Goal: Task Accomplishment & Management: Manage account settings

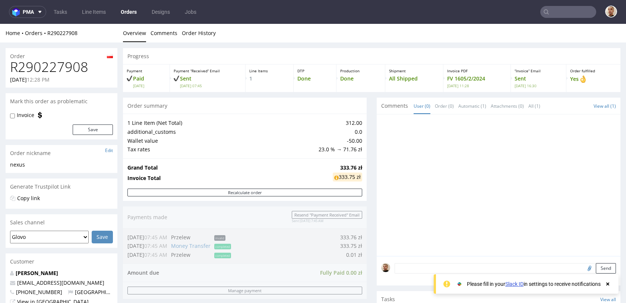
scroll to position [338, 0]
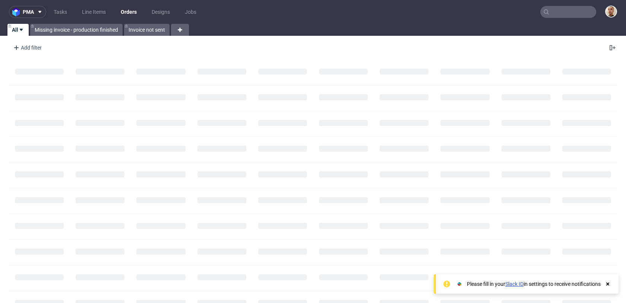
click at [582, 19] on nav "pma Tasks Line Items Orders Designs Jobs" at bounding box center [313, 12] width 626 height 24
click at [582, 14] on input "text" at bounding box center [568, 12] width 56 height 12
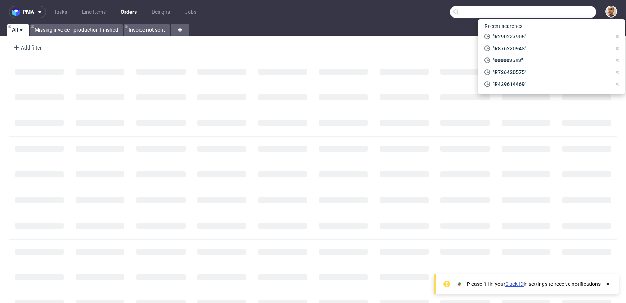
paste input "R429614469"
type input "R429614469"
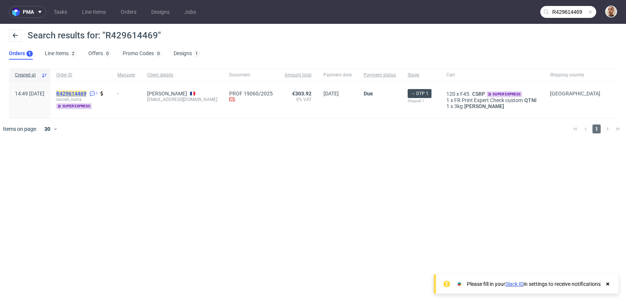
click at [86, 93] on mark "R429614469" at bounding box center [71, 94] width 30 height 6
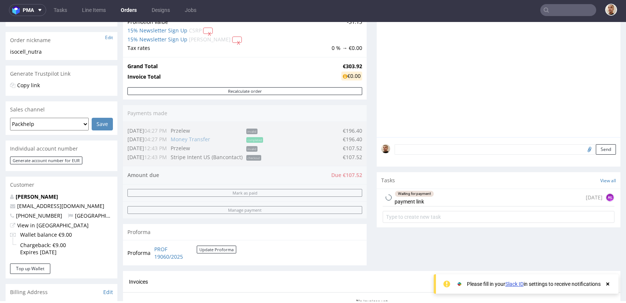
scroll to position [112, 0]
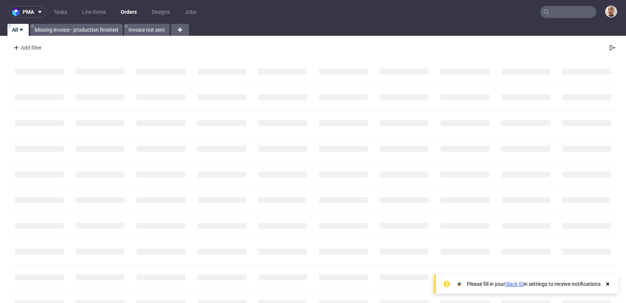
click at [560, 12] on input "text" at bounding box center [568, 12] width 56 height 12
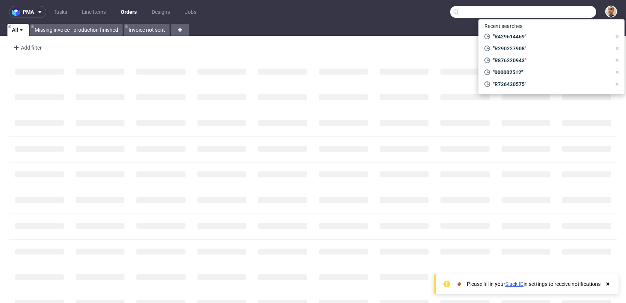
paste input "R082511010"
type input "R082511010"
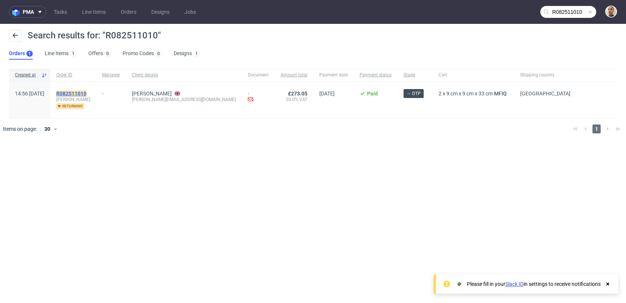
click at [86, 93] on mark "R082511010" at bounding box center [71, 94] width 30 height 6
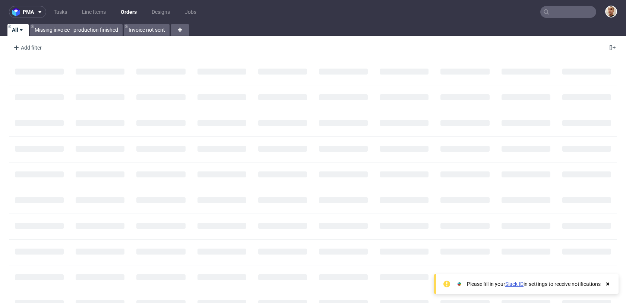
click at [580, 10] on input "text" at bounding box center [568, 12] width 56 height 12
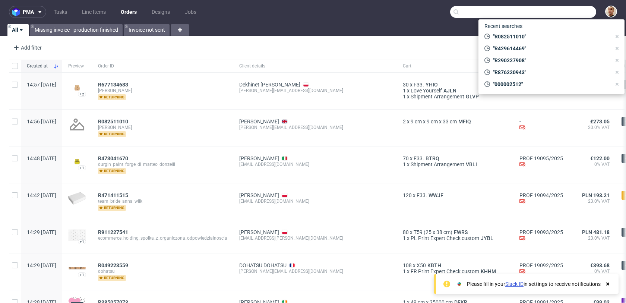
paste input "R195779645"
type input "R195779645"
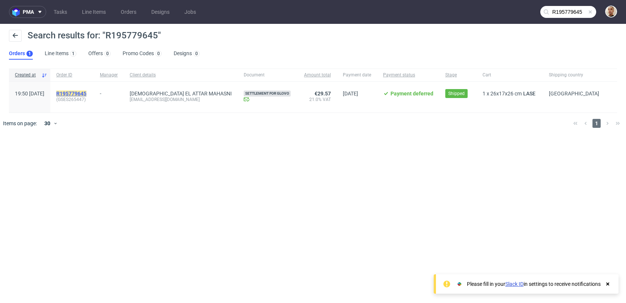
click at [86, 95] on mark "R195779645" at bounding box center [71, 94] width 30 height 6
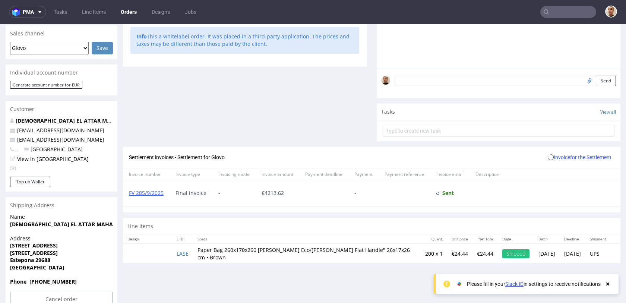
scroll to position [199, 0]
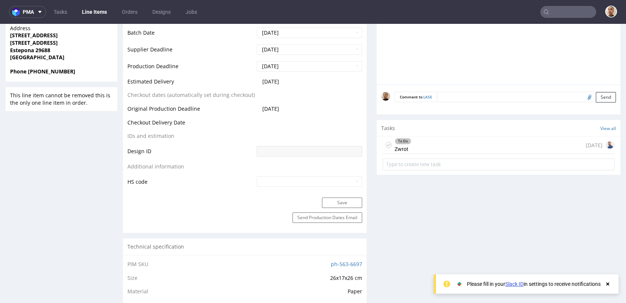
scroll to position [296, 0]
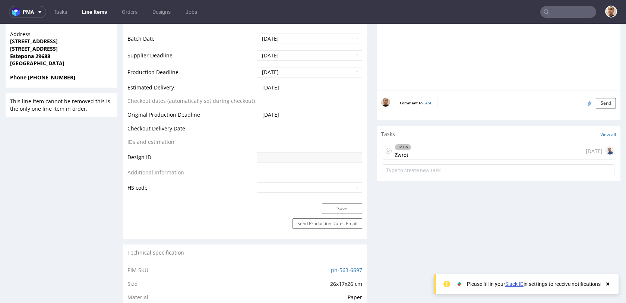
click at [432, 149] on div "To Do Zwrot 10 days ago" at bounding box center [499, 151] width 232 height 18
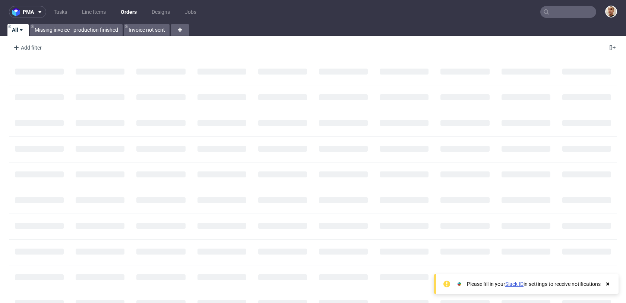
click at [556, 11] on input "text" at bounding box center [568, 12] width 56 height 12
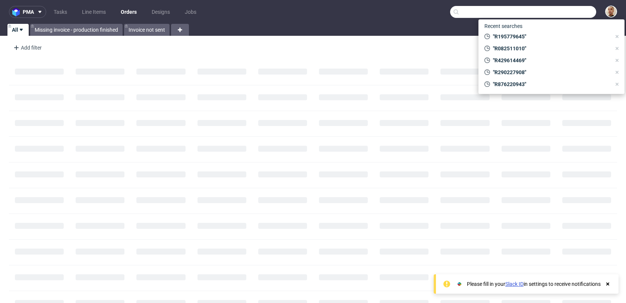
paste input "R060234217"
type input "R060234217"
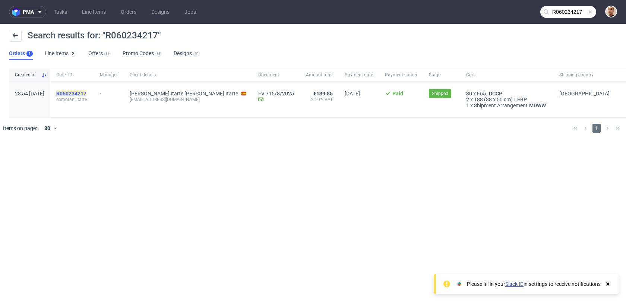
click at [86, 94] on mark "R060234217" at bounding box center [71, 94] width 30 height 6
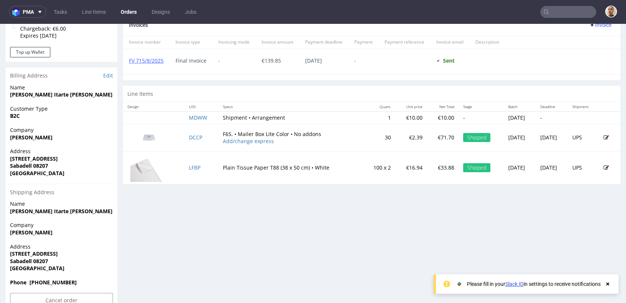
scroll to position [342, 0]
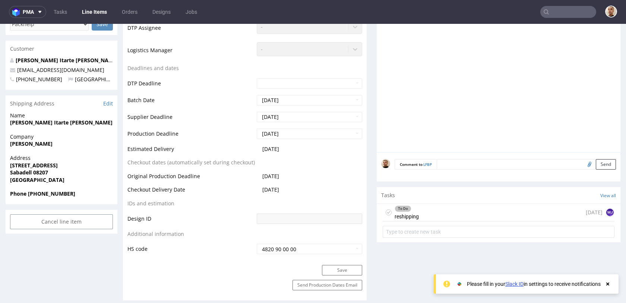
scroll to position [259, 0]
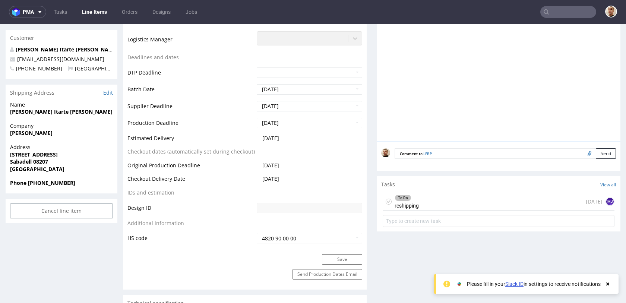
click at [415, 206] on div "To Do reshipping" at bounding box center [407, 201] width 24 height 17
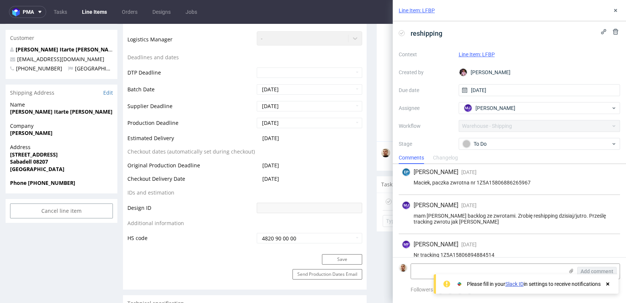
scroll to position [78, 0]
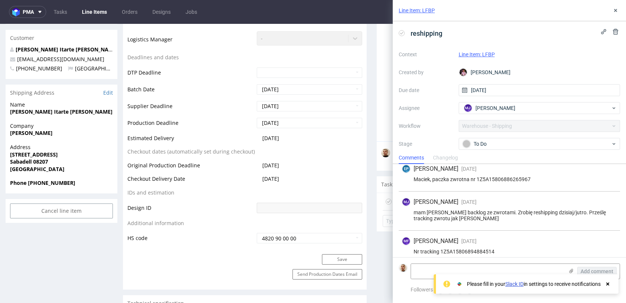
click at [476, 249] on div "Nr tracking 1Z5A15806894884514" at bounding box center [509, 252] width 215 height 6
copy div "1Z5A15806894884514"
click at [510, 231] on div "MF Michał Fedorowicz 5 days ago 3rd Sep 2025, 09:59 Nr tracking 1Z5A15806894884…" at bounding box center [509, 247] width 221 height 33
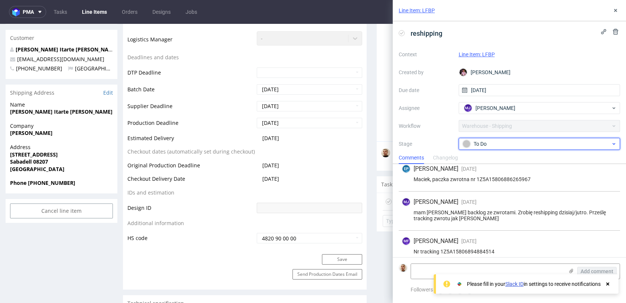
click at [504, 145] on div "To Do" at bounding box center [536, 144] width 148 height 8
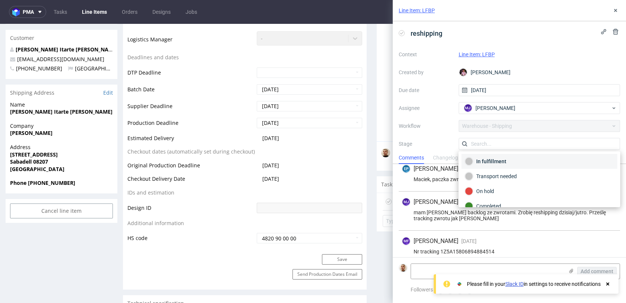
scroll to position [39, 0]
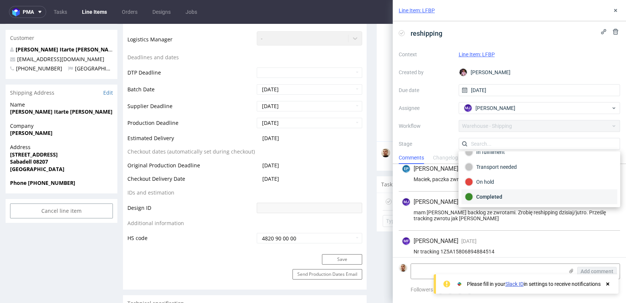
click at [497, 196] on div "Completed" at bounding box center [539, 197] width 149 height 8
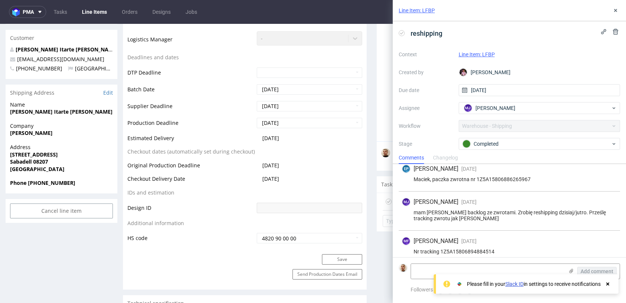
scroll to position [0, 0]
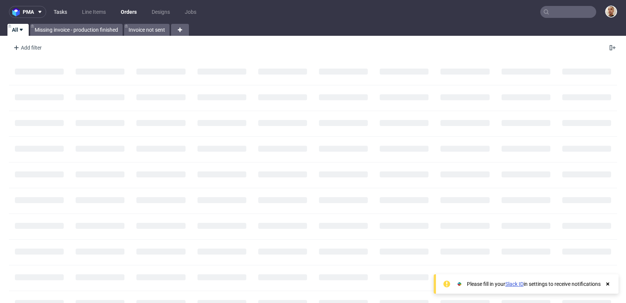
click at [64, 7] on link "Tasks" at bounding box center [60, 12] width 22 height 12
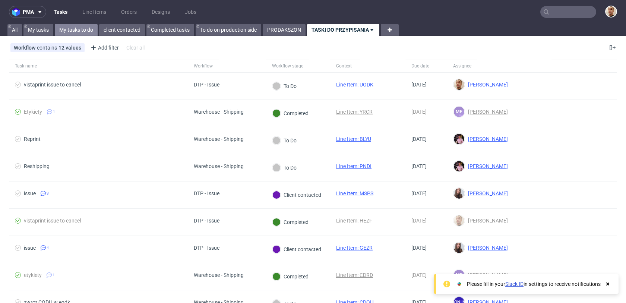
click at [85, 30] on link "My tasks to do" at bounding box center [76, 30] width 43 height 12
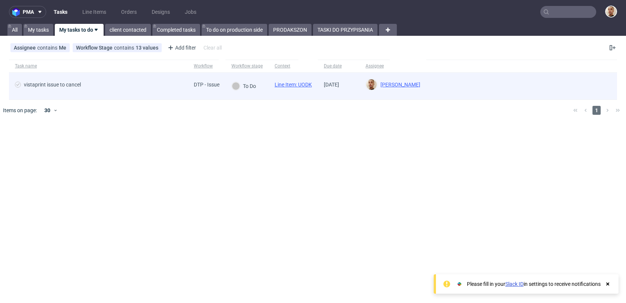
click at [109, 81] on div "vistaprint issue to cancel" at bounding box center [98, 86] width 179 height 27
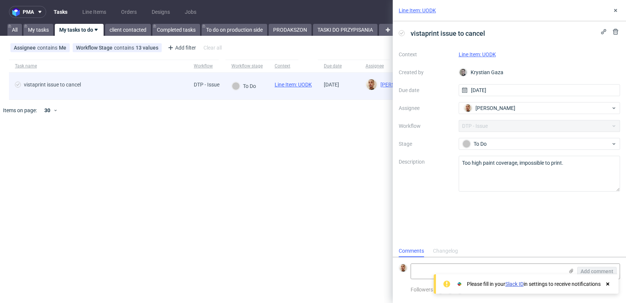
scroll to position [6, 0]
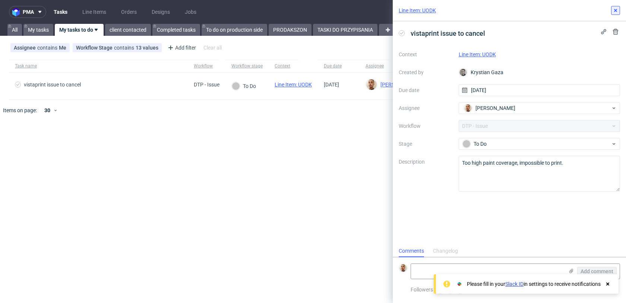
click at [617, 12] on use at bounding box center [615, 10] width 3 height 3
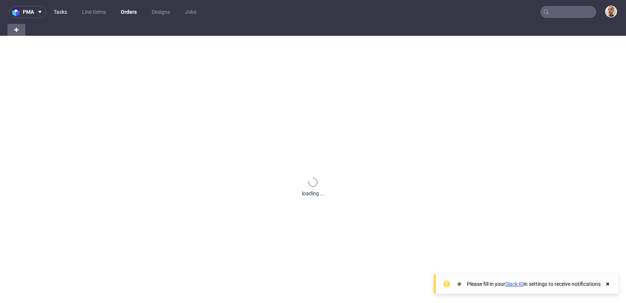
click at [64, 12] on link "Tasks" at bounding box center [60, 12] width 22 height 12
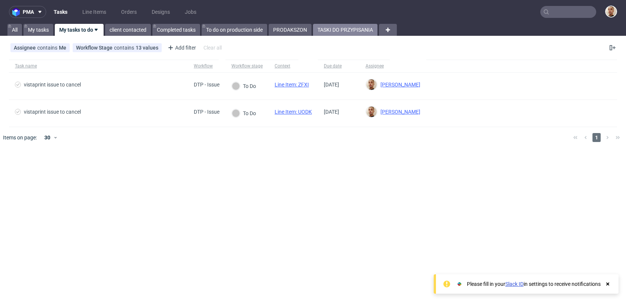
click at [354, 28] on link "TASKI DO PRZYPISANIA" at bounding box center [345, 30] width 64 height 12
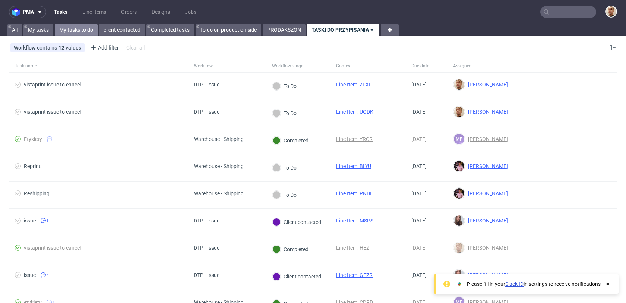
click at [78, 25] on link "My tasks to do" at bounding box center [76, 30] width 43 height 12
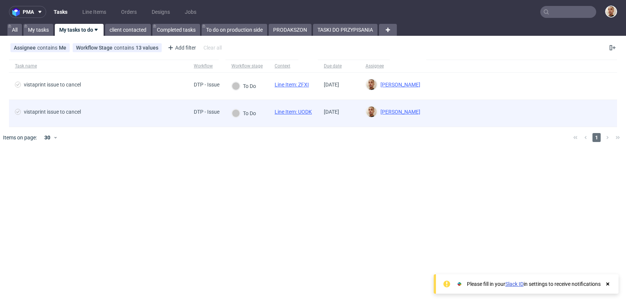
click at [164, 110] on span "vistaprint issue to cancel" at bounding box center [98, 113] width 167 height 9
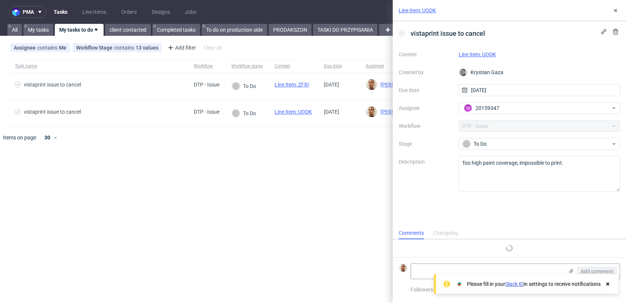
scroll to position [6, 0]
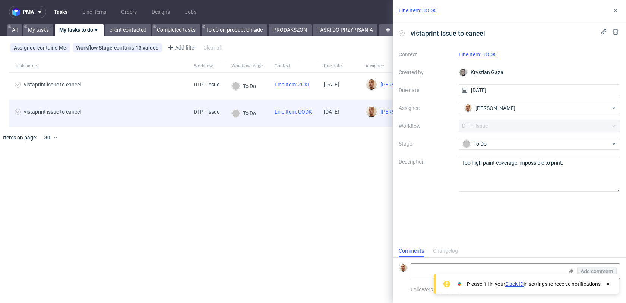
click at [197, 105] on div "DTP - Issue" at bounding box center [207, 113] width 38 height 27
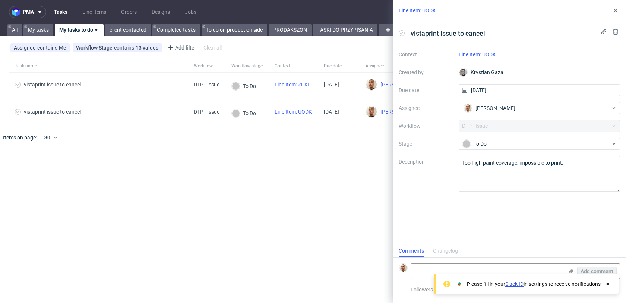
click at [479, 55] on link "Line Item: UODK" at bounding box center [477, 54] width 37 height 6
click at [516, 163] on textarea "Too high paint coverage, impossible to print." at bounding box center [540, 174] width 162 height 36
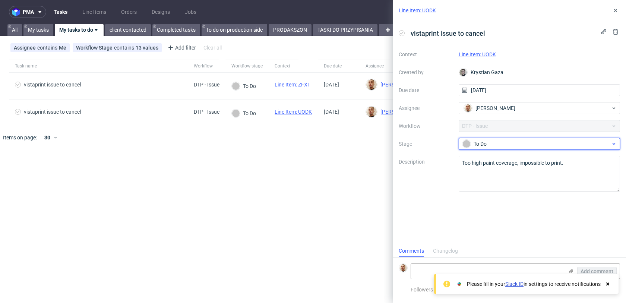
click at [483, 138] on div "To Do" at bounding box center [540, 144] width 162 height 12
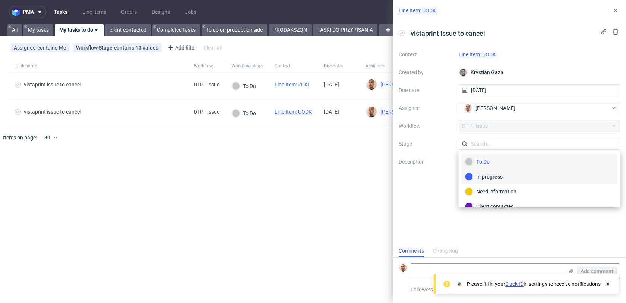
scroll to position [54, 0]
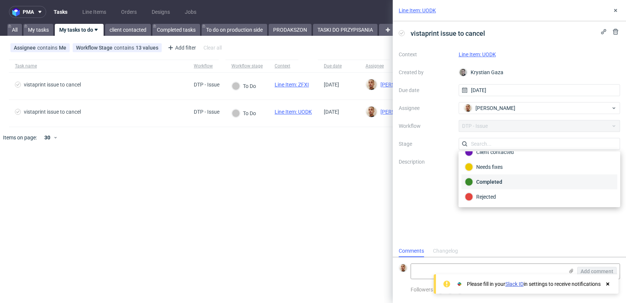
click at [496, 181] on div "Completed" at bounding box center [539, 182] width 149 height 8
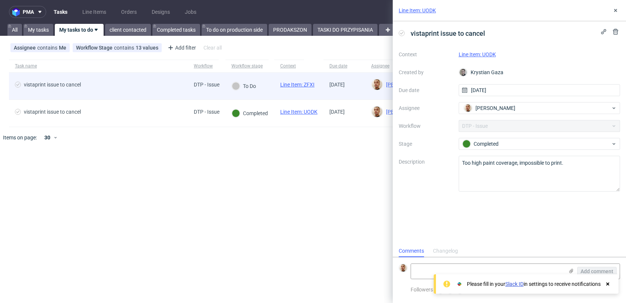
click at [163, 81] on div "vistaprint issue to cancel" at bounding box center [98, 86] width 179 height 27
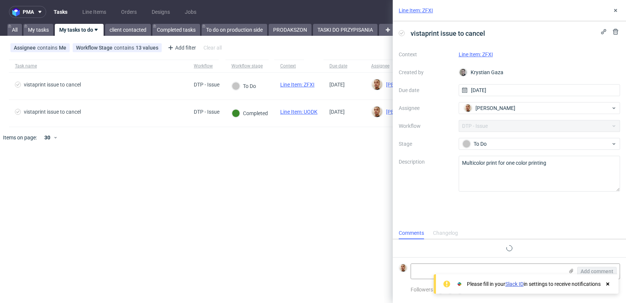
scroll to position [6, 0]
click at [467, 53] on link "Line Item: ZFXI" at bounding box center [476, 54] width 34 height 6
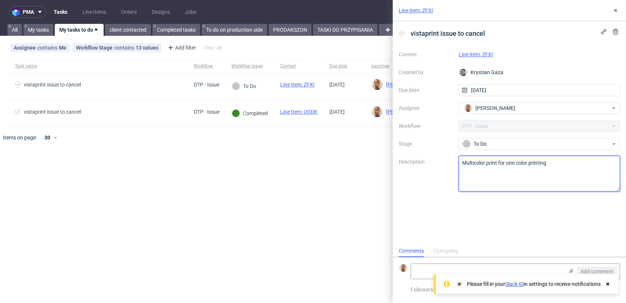
click at [506, 168] on textarea "Multicolor print for one color printing" at bounding box center [540, 174] width 162 height 36
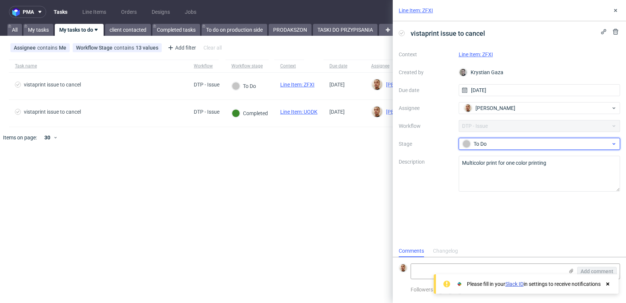
click at [482, 142] on div "To Do" at bounding box center [536, 144] width 148 height 8
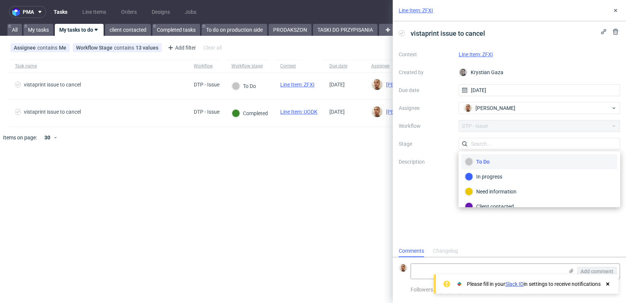
scroll to position [54, 0]
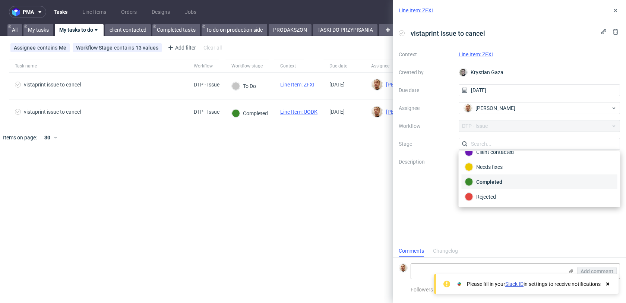
click at [490, 182] on div "Completed" at bounding box center [539, 182] width 149 height 8
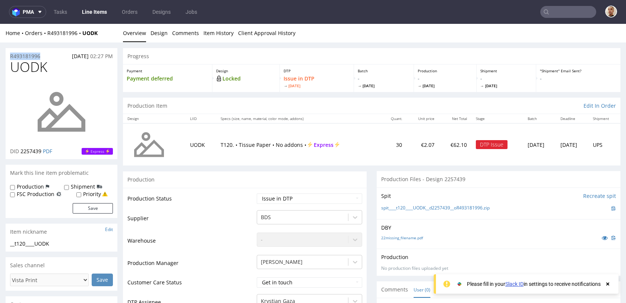
drag, startPoint x: 43, startPoint y: 56, endPoint x: 0, endPoint y: 56, distance: 42.9
copy p "R493181996"
drag, startPoint x: 60, startPoint y: 57, endPoint x: 88, endPoint y: 58, distance: 27.6
click at [88, 58] on div "R493181996 05.09.2025 02:27 PM" at bounding box center [62, 54] width 112 height 12
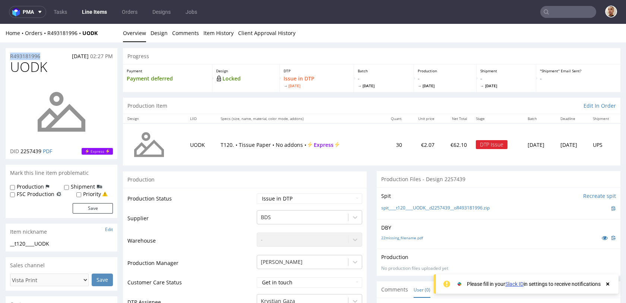
copy span "05.09.2025"
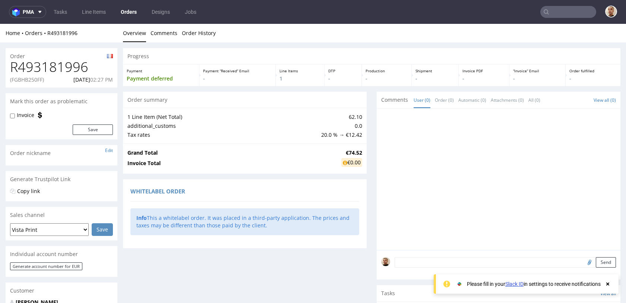
click at [37, 79] on p "(FGBHB250FF)" at bounding box center [27, 79] width 34 height 7
copy p "FGBHB250FF"
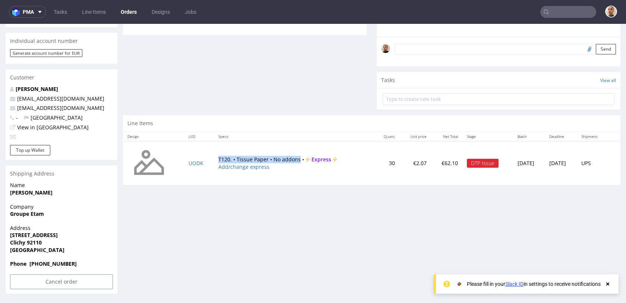
drag, startPoint x: 208, startPoint y: 157, endPoint x: 292, endPoint y: 159, distance: 83.9
click at [292, 159] on td "T120. • Tissue Paper • No addons • Express Add/change express" at bounding box center [294, 163] width 161 height 44
copy td "T120. • Tissue Paper • No addons"
click at [84, 280] on input "Cancel order" at bounding box center [61, 281] width 103 height 15
click at [53, 259] on link "Yes" at bounding box center [49, 261] width 21 height 11
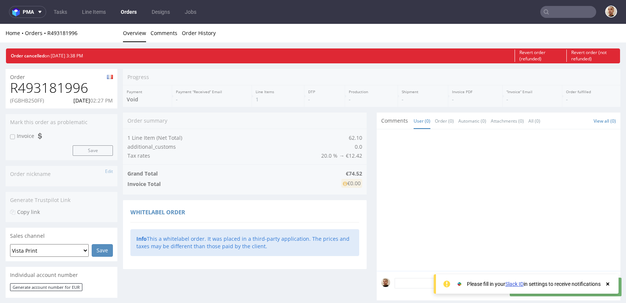
scroll to position [0, 0]
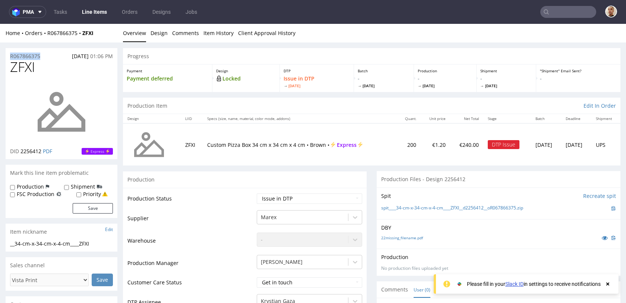
drag, startPoint x: 46, startPoint y: 55, endPoint x: 1, endPoint y: 55, distance: 45.1
copy p "R067866375"
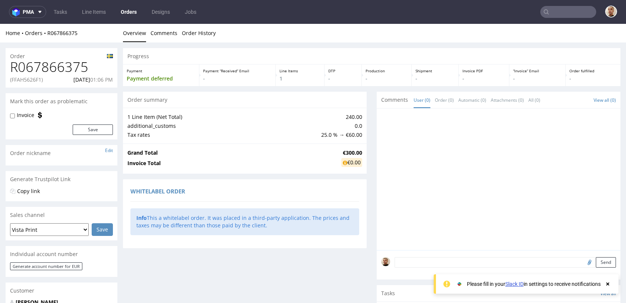
click at [36, 80] on p "(FFAH5626F1)" at bounding box center [26, 79] width 33 height 7
copy p "FFAH5626F1"
drag, startPoint x: 60, startPoint y: 81, endPoint x: 89, endPoint y: 82, distance: 28.7
click at [89, 82] on div "(FFAH5626F1) 03.09.2025 01:06 PM" at bounding box center [61, 79] width 103 height 7
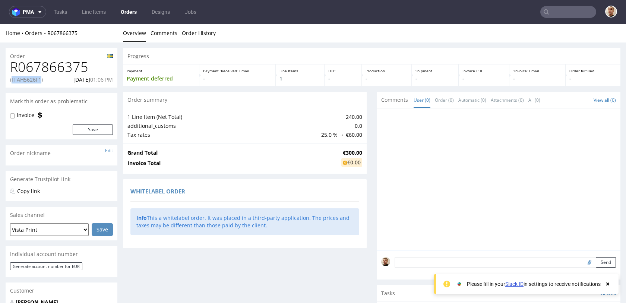
copy p "03.09.2025"
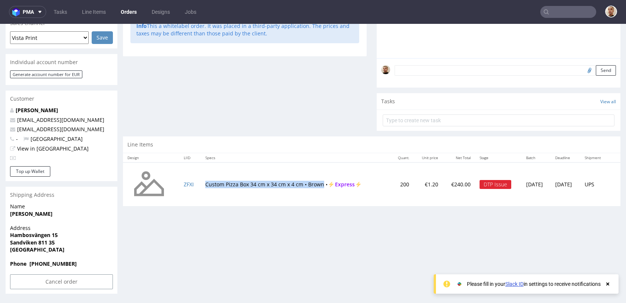
drag, startPoint x: 200, startPoint y: 184, endPoint x: 319, endPoint y: 187, distance: 118.9
click at [319, 187] on td "Custom Pizza Box 34 cm x 34 cm x 4 cm • Brown • Express" at bounding box center [296, 184] width 190 height 44
copy td "Custom Pizza Box 34 cm x 34 cm x 4 cm • Brown"
click at [226, 158] on th "Specs" at bounding box center [296, 157] width 190 height 9
click at [60, 287] on input "Cancel order" at bounding box center [61, 281] width 103 height 15
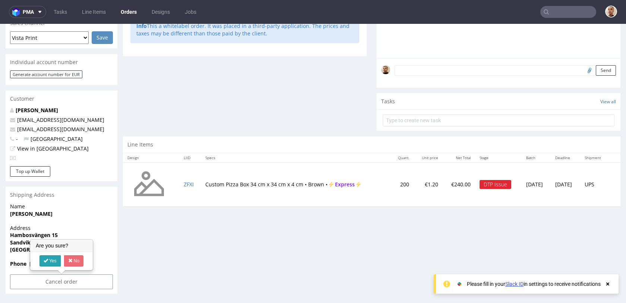
click at [53, 260] on link "Yes" at bounding box center [49, 260] width 21 height 11
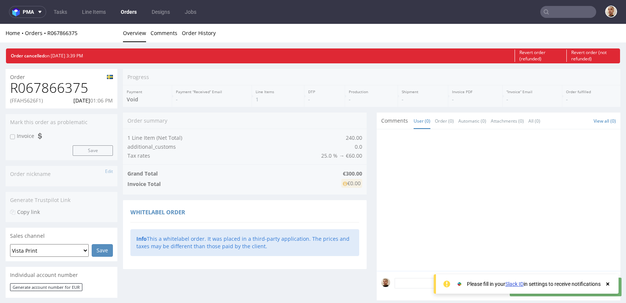
scroll to position [0, 0]
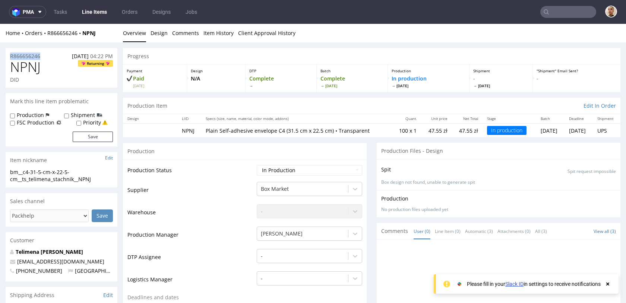
drag, startPoint x: 47, startPoint y: 54, endPoint x: 6, endPoint y: 53, distance: 40.3
click at [6, 53] on div "R866656246 05.09.2025 04:22 PM" at bounding box center [62, 54] width 112 height 12
copy p "R866656246"
click at [201, 127] on td "Plain Self-adhesive envelope C4 (31.5 cm x 22.5 cm) • Transparent" at bounding box center [296, 130] width 191 height 14
drag, startPoint x: 50, startPoint y: 55, endPoint x: 3, endPoint y: 55, distance: 46.2
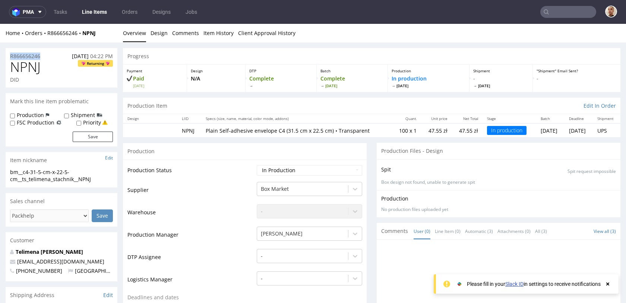
copy p "R866656246"
click at [229, 117] on th "Specs (size, name, material, color mode, addons)" at bounding box center [296, 118] width 191 height 9
drag, startPoint x: 326, startPoint y: 132, endPoint x: 284, endPoint y: 130, distance: 42.2
click at [284, 130] on p "Plain Self-adhesive envelope C4 (31.5 cm x 22.5 cm) • Transparent" at bounding box center [297, 130] width 182 height 7
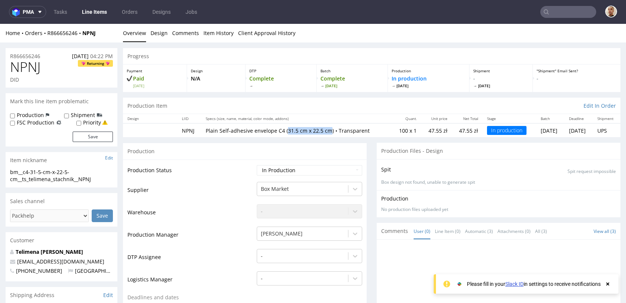
copy p "31.5 cm x 22.5 cm"
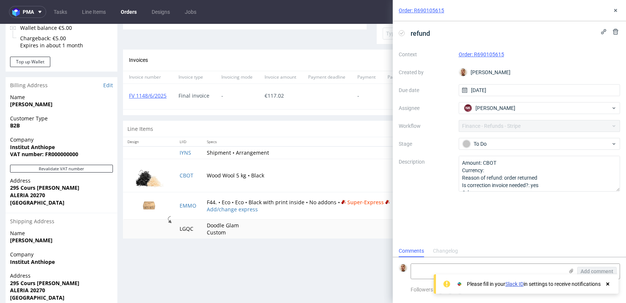
scroll to position [321, 0]
